Goal: Task Accomplishment & Management: Use online tool/utility

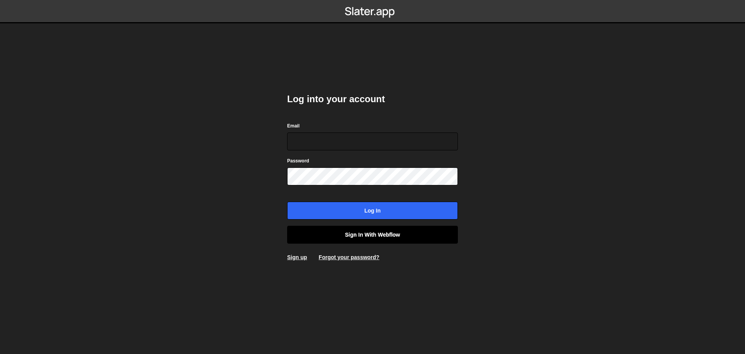
click at [359, 236] on link "Sign in with Webflow" at bounding box center [372, 235] width 171 height 18
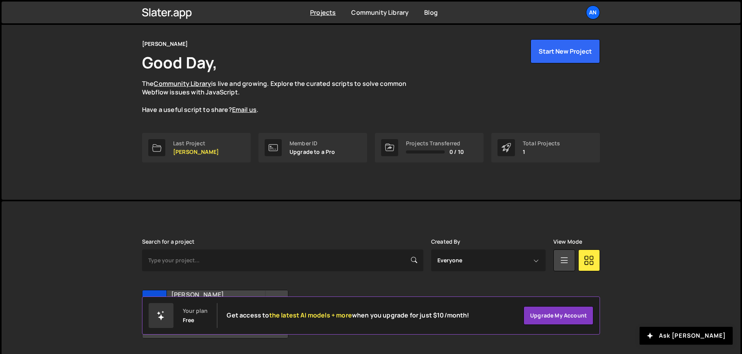
scroll to position [46, 0]
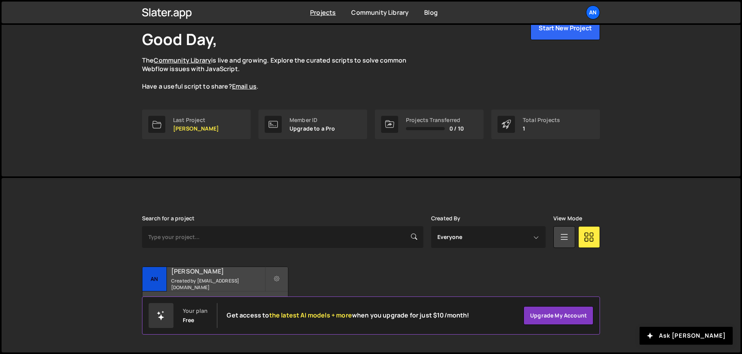
click at [230, 274] on h2 "[PERSON_NAME]" at bounding box center [218, 271] width 94 height 9
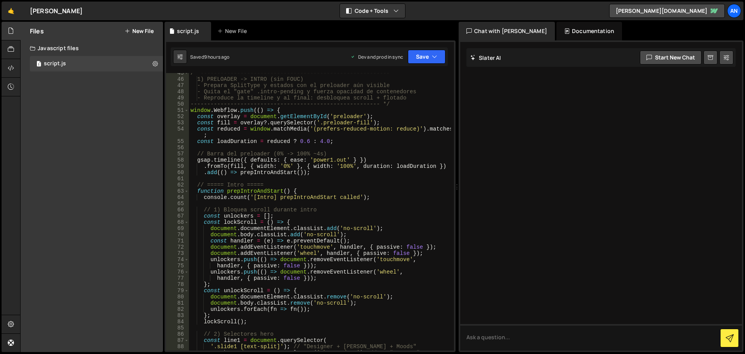
scroll to position [349, 0]
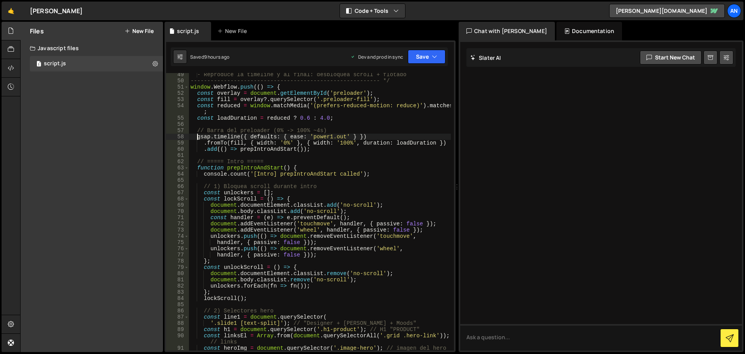
click at [198, 138] on div "- Reproduce la timeline y al final: desbloquea scroll + flotado ---------------…" at bounding box center [320, 219] width 262 height 296
click at [240, 120] on div "- Reproduce la timeline y al final: desbloquea scroll + flotado ---------------…" at bounding box center [320, 219] width 262 height 296
click at [197, 133] on div "- Reproduce la timeline y al final: desbloquea scroll + flotado ---------------…" at bounding box center [320, 219] width 262 height 296
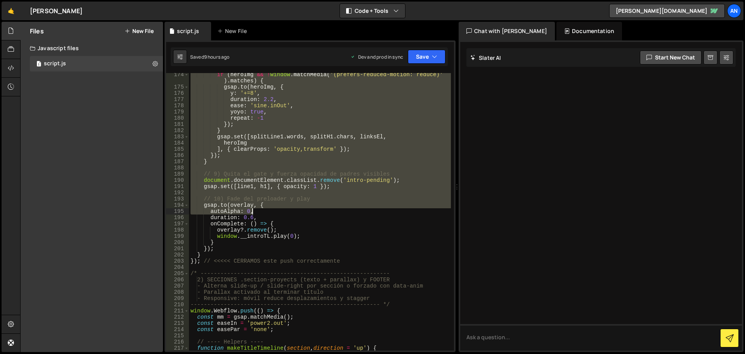
scroll to position [1211, 0]
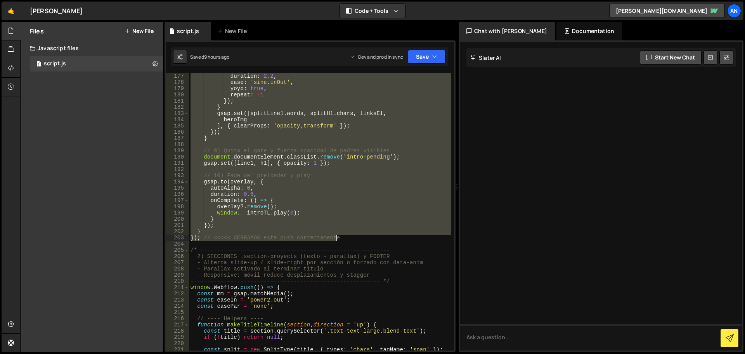
drag, startPoint x: 197, startPoint y: 132, endPoint x: 358, endPoint y: 236, distance: 192.0
click at [358, 236] on div "duration : 2.2 , ease : 'sine.inOut' , yoyo : true , repeat : - 1 }) ; } gsap .…" at bounding box center [320, 218] width 262 height 290
paste textarea "}"
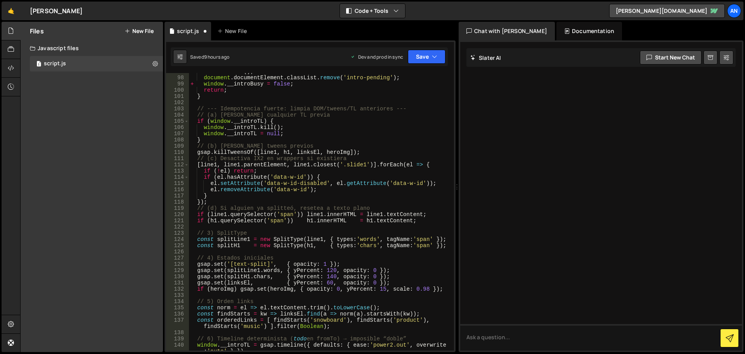
scroll to position [675, 0]
click at [218, 256] on div "unlockScroll ( ) ; document . documentElement . classList . remove ( 'intro-pen…" at bounding box center [320, 216] width 262 height 296
type textarea "// 4) Estados iniciales"
type textarea "const splitH1 = new SplitType(h1, { types:'chars', tagName:'span' });"
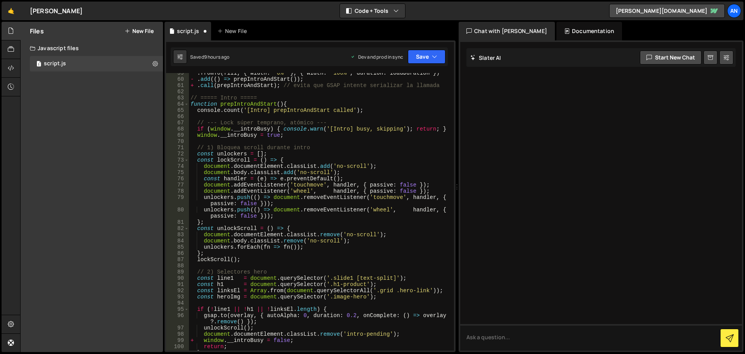
scroll to position [419, 0]
click at [418, 59] on button "Save" at bounding box center [427, 57] width 38 height 14
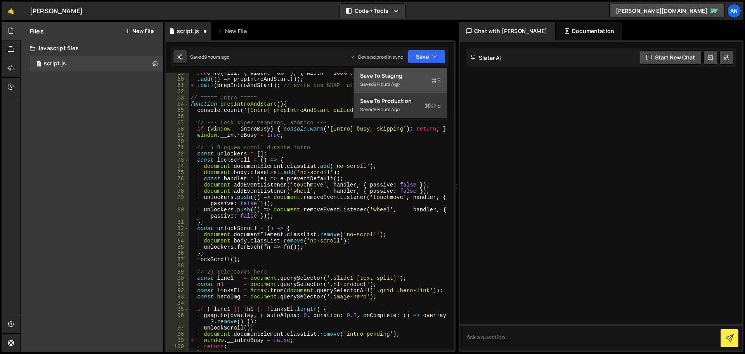
click at [410, 82] on div "Saved 9 hours ago" at bounding box center [400, 84] width 81 height 9
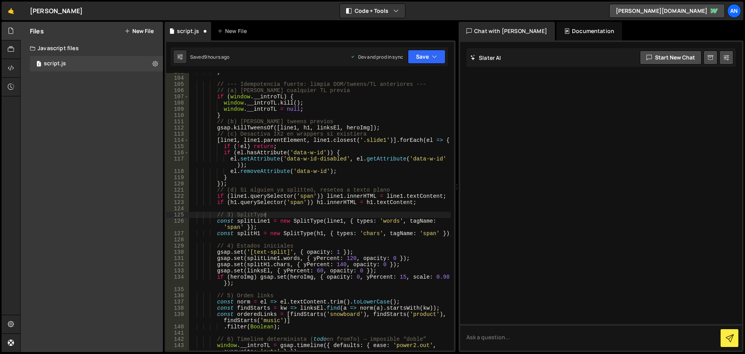
scroll to position [719, 0]
click at [419, 55] on button "Save" at bounding box center [427, 57] width 38 height 14
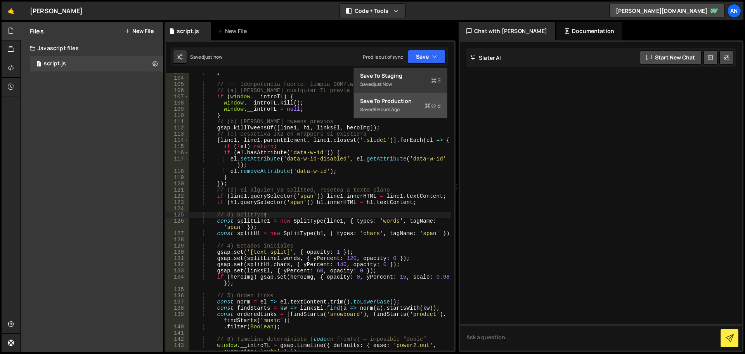
click at [408, 101] on div "Save to Production S" at bounding box center [400, 101] width 81 height 8
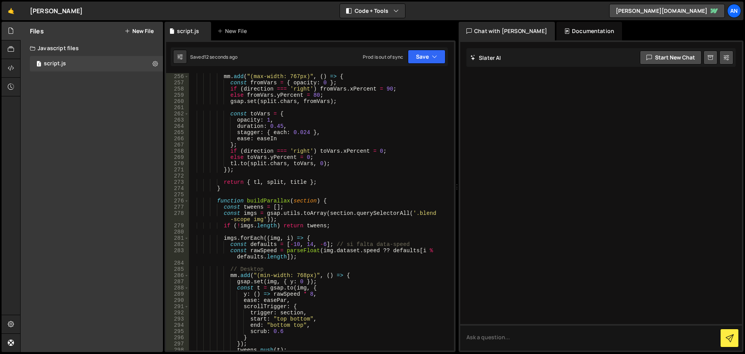
scroll to position [1813, 0]
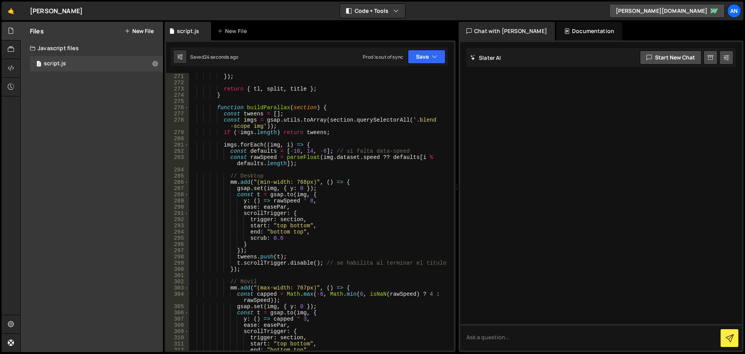
click at [396, 273] on div "tl . to ( split . chars , toVars , 0 ) ; }) ; return { tl , split , title } ; }…" at bounding box center [320, 212] width 262 height 290
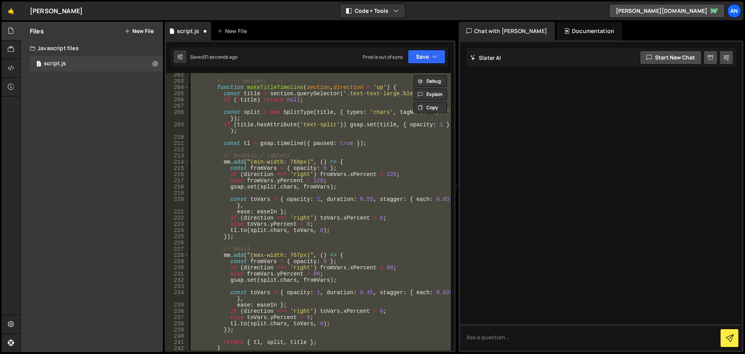
scroll to position [1236, 0]
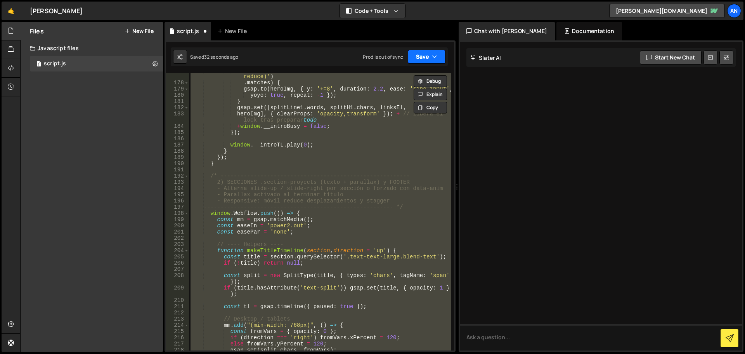
click at [419, 52] on button "Save" at bounding box center [427, 57] width 38 height 14
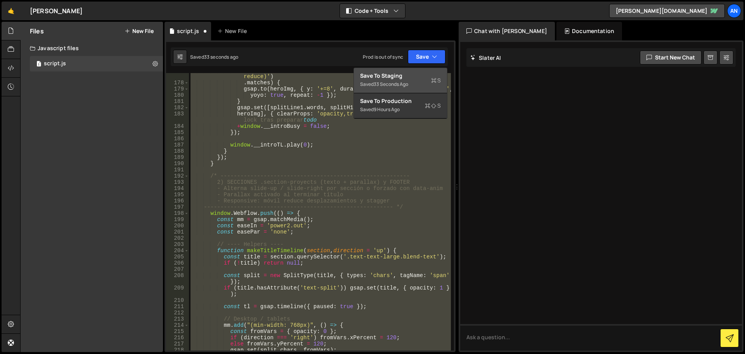
click at [409, 75] on div "Save to Staging S" at bounding box center [400, 76] width 81 height 8
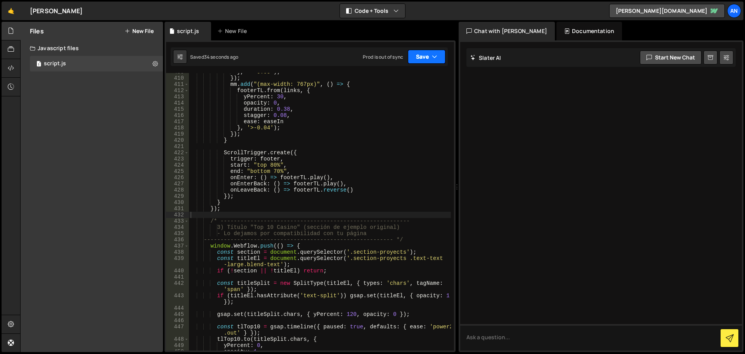
click at [424, 58] on button "Save" at bounding box center [427, 57] width 38 height 14
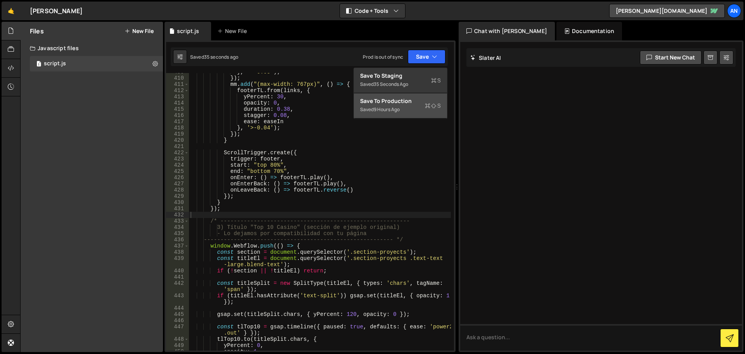
click at [410, 104] on div "Save to Production S" at bounding box center [400, 101] width 81 height 8
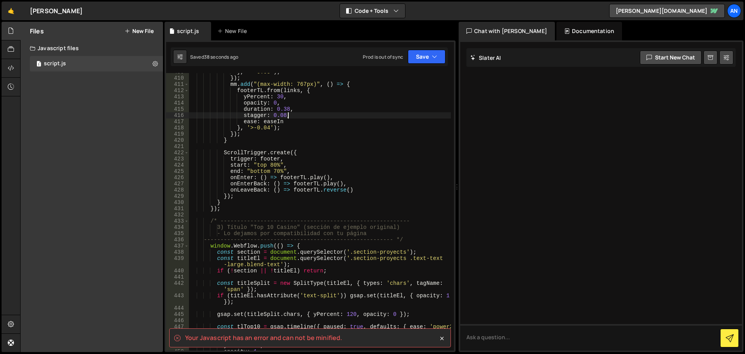
click at [387, 117] on div "} , '>-0.05' ) ; }) ; mm . add ( "(max-width: 767px)" , ( ) => { footerTL . fro…" at bounding box center [320, 214] width 262 height 290
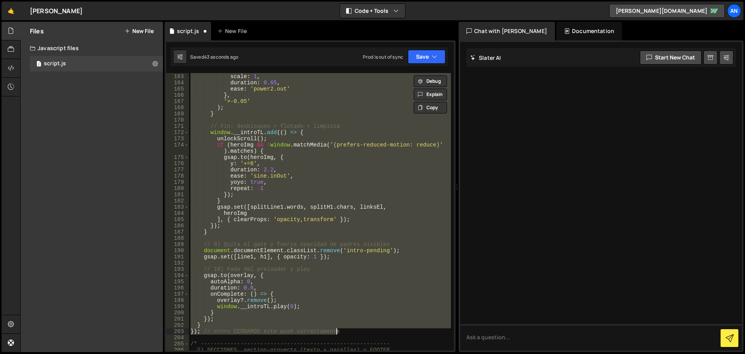
scroll to position [1118, 0]
click at [415, 56] on button "Save" at bounding box center [427, 57] width 38 height 14
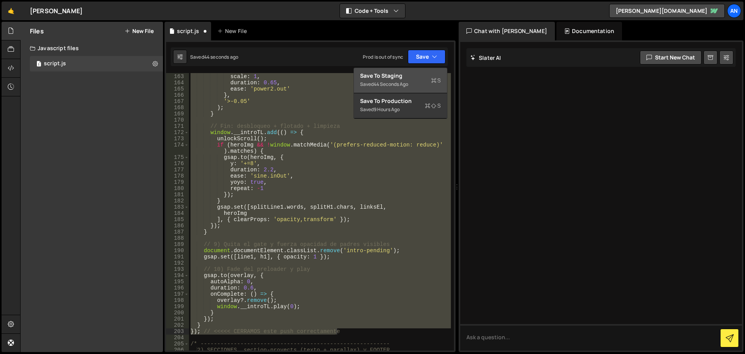
click at [387, 90] on button "Save to Staging S Saved 44 seconds ago" at bounding box center [400, 80] width 93 height 25
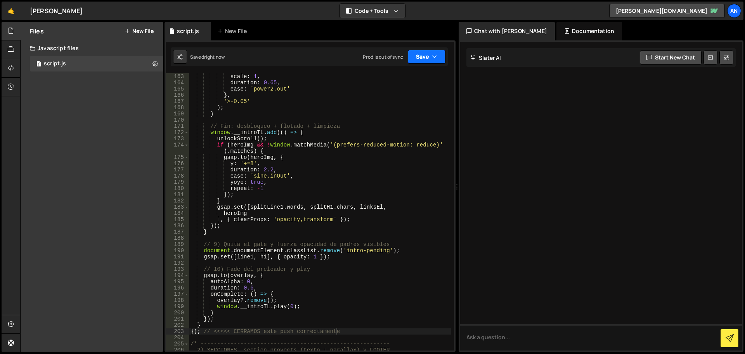
click at [412, 53] on button "Save" at bounding box center [427, 57] width 38 height 14
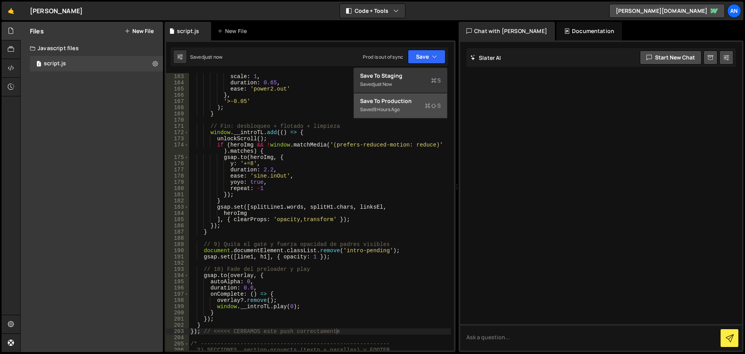
click at [396, 99] on div "Save to Production S" at bounding box center [400, 101] width 81 height 8
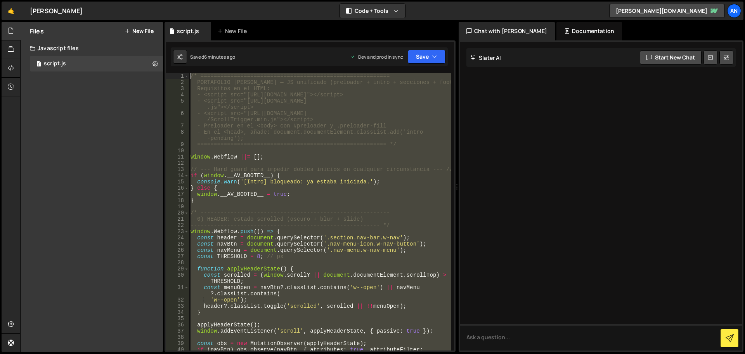
scroll to position [0, 0]
drag, startPoint x: 214, startPoint y: 340, endPoint x: 189, endPoint y: 75, distance: 266.3
click at [189, 75] on div "/* ========================================================= PORTAFOLIO ANDRÉS …" at bounding box center [320, 221] width 262 height 296
type textarea "/* ========================================================= PORTAFOLIO ANDRÉS …"
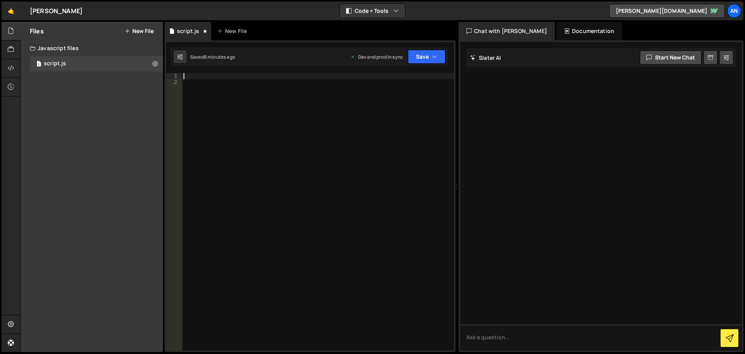
paste textarea "});"
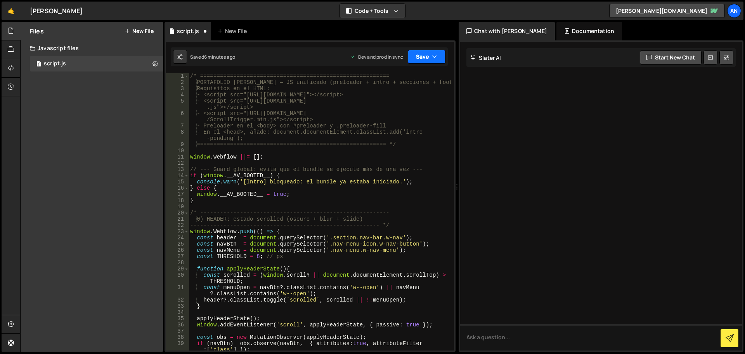
click at [418, 58] on button "Save" at bounding box center [427, 57] width 38 height 14
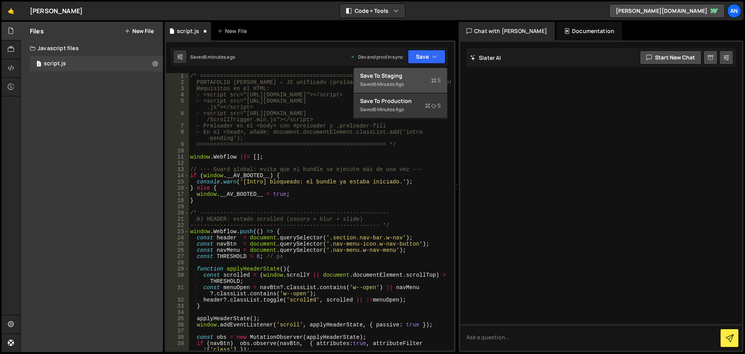
click at [399, 76] on div "Save to Staging S" at bounding box center [400, 76] width 81 height 8
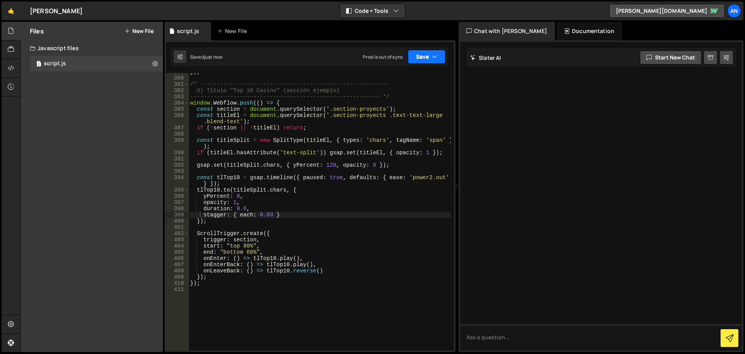
click at [413, 55] on button "Save" at bounding box center [427, 57] width 38 height 14
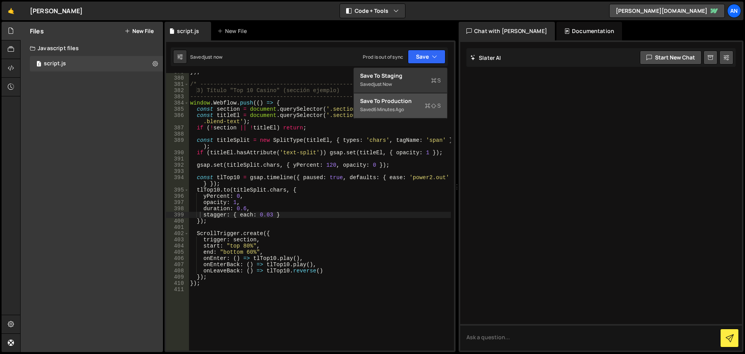
click at [387, 101] on div "Save to Production S" at bounding box center [400, 101] width 81 height 8
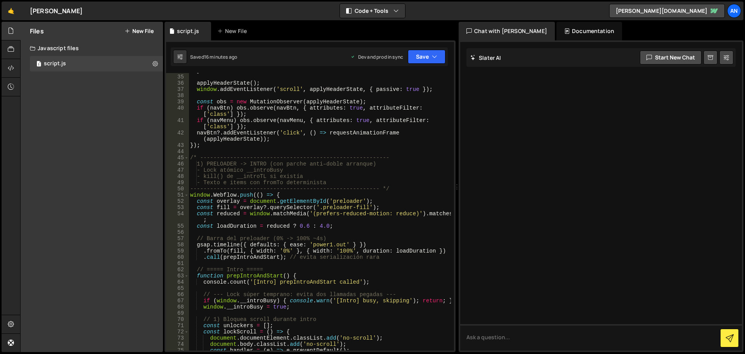
scroll to position [288, 0]
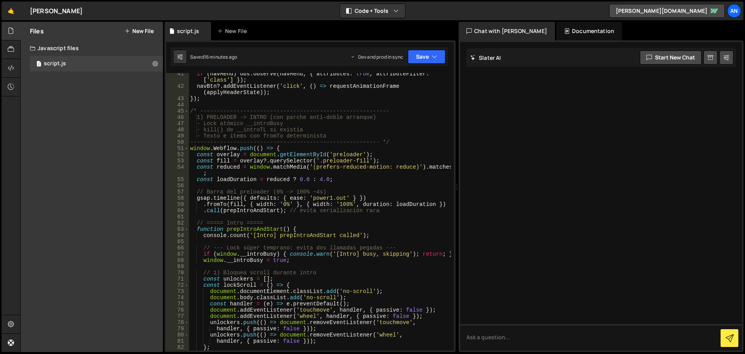
click at [306, 180] on div "if ( navMenu ) obs . observe ( navMenu , { attributes : true , attributeFilter …" at bounding box center [320, 219] width 262 height 296
click at [322, 177] on div "if ( navMenu ) obs . observe ( navMenu , { attributes : true , attributeFilter …" at bounding box center [320, 219] width 262 height 296
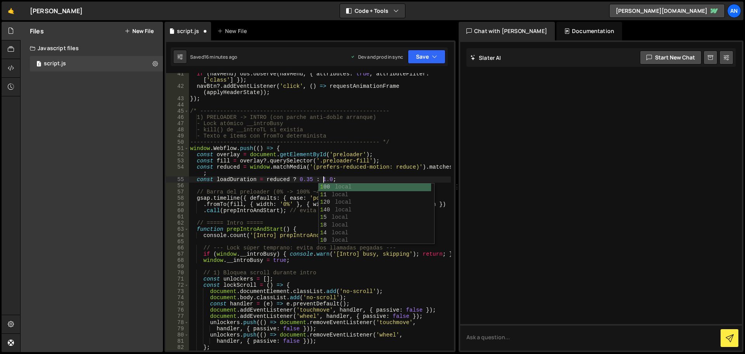
scroll to position [0, 9]
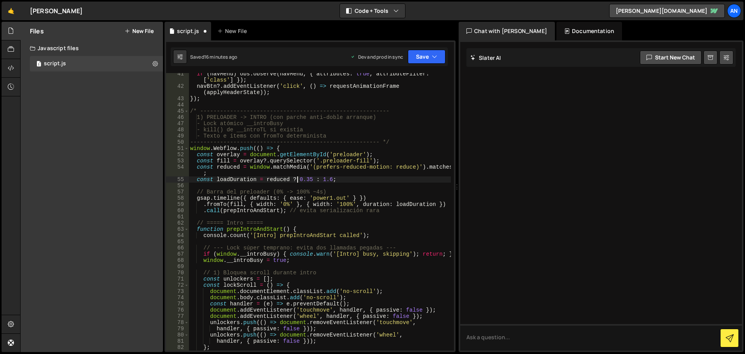
click at [296, 181] on div "if ( navMenu ) obs . observe ( navMenu , { attributes : true , attributeFilter …" at bounding box center [320, 219] width 262 height 296
type textarea "const loadDuration = reduced ? 0.35 : 1.6;"
click at [420, 58] on button "Save" at bounding box center [427, 57] width 38 height 14
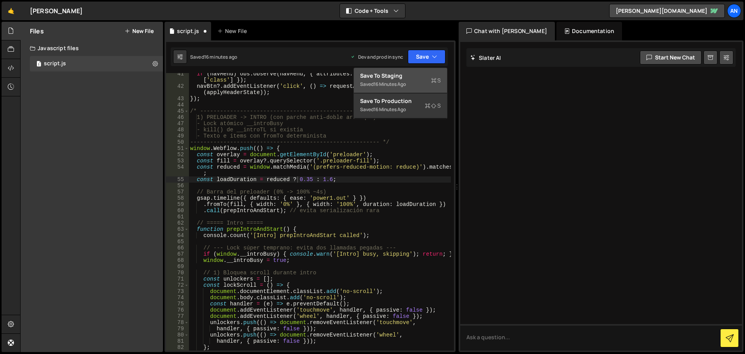
click at [410, 83] on div "Saved 16 minutes ago" at bounding box center [400, 84] width 81 height 9
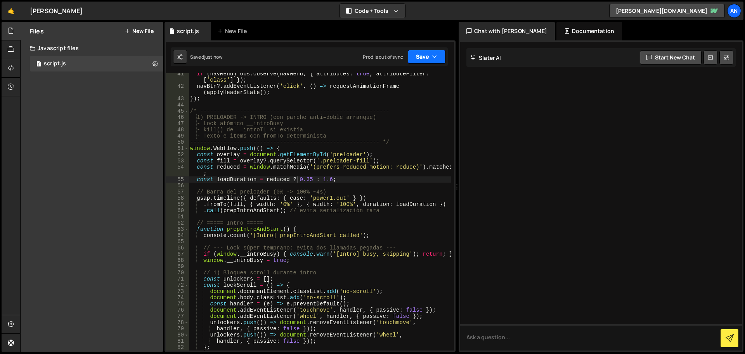
click at [418, 58] on button "Save" at bounding box center [427, 57] width 38 height 14
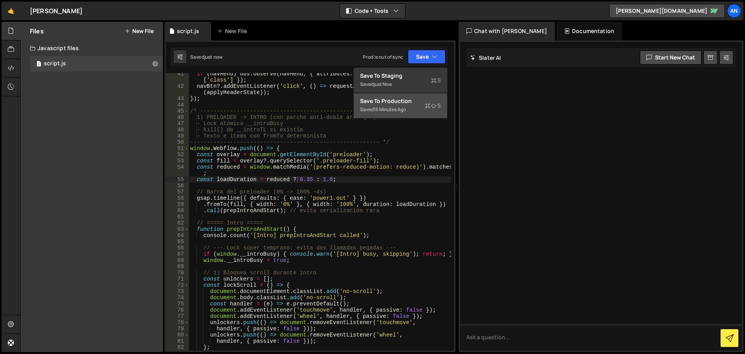
click at [407, 96] on button "Save to Production S Saved 16 minutes ago" at bounding box center [400, 105] width 93 height 25
